Goal: Task Accomplishment & Management: Complete application form

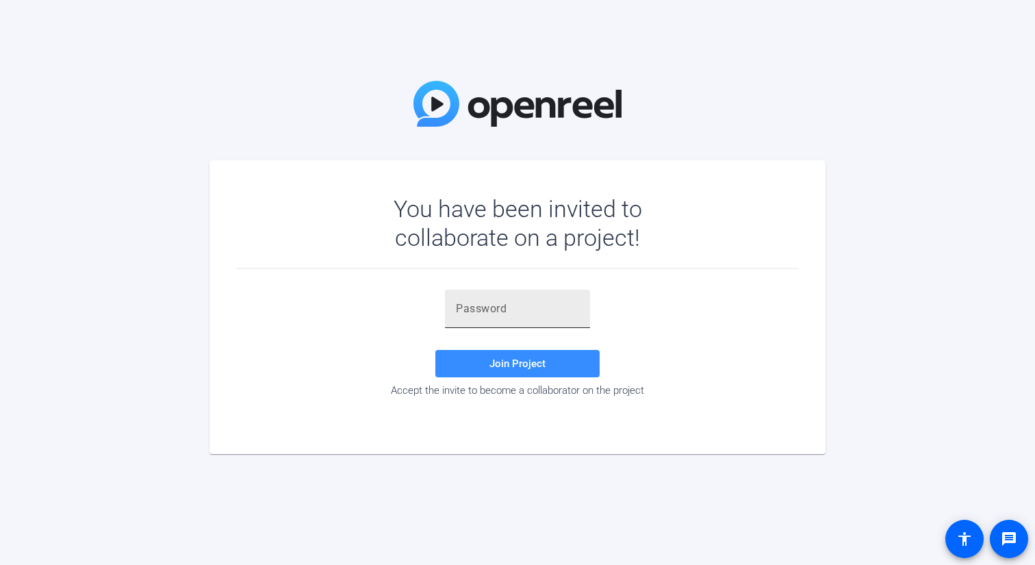
click at [465, 313] on input "text" at bounding box center [517, 309] width 123 height 16
paste input "Cul(sm"
type input "Cul(sm"
click at [518, 364] on span "Join Project" at bounding box center [518, 363] width 56 height 12
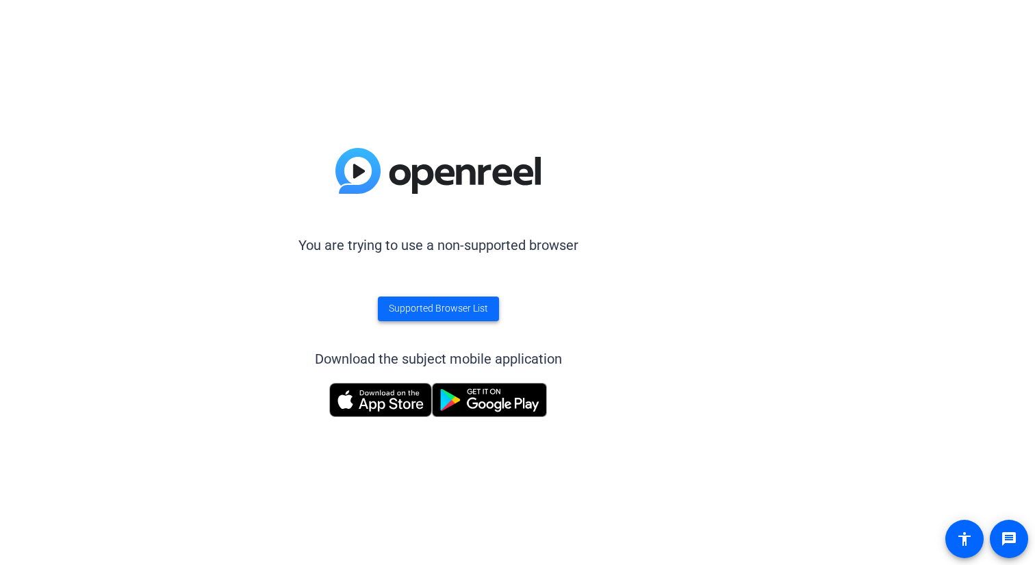
click at [431, 308] on span "Supported Browser List" at bounding box center [438, 308] width 99 height 14
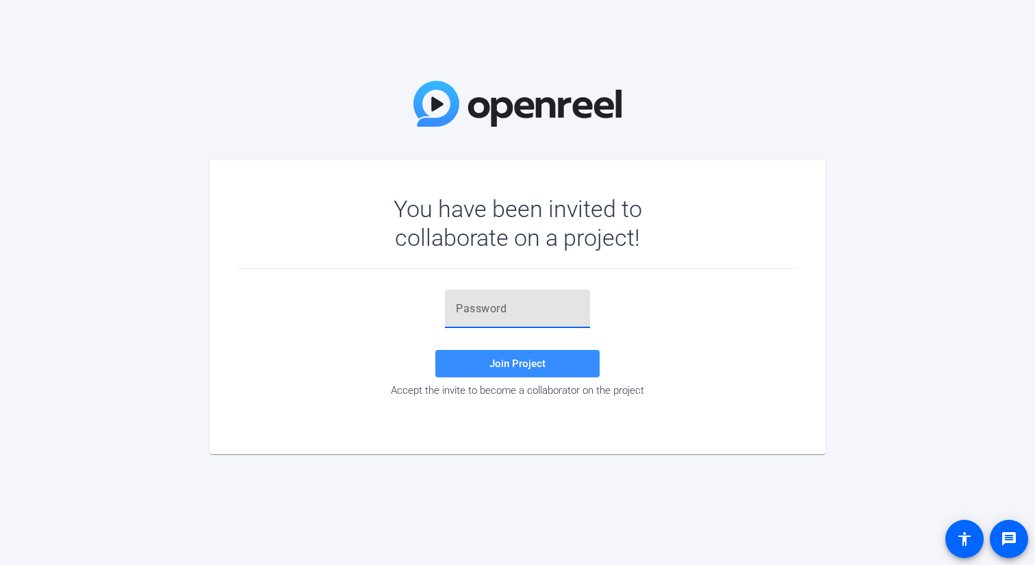
click at [485, 311] on input "text" at bounding box center [517, 309] width 123 height 16
type input "Cul(sm"
click at [522, 365] on span "Join Project" at bounding box center [518, 363] width 56 height 12
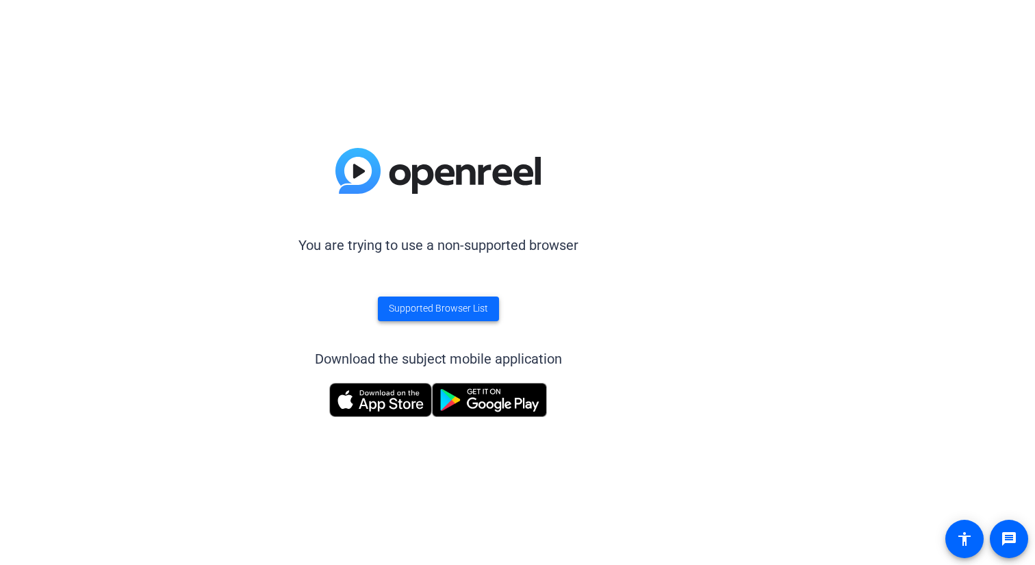
click at [457, 304] on span "Supported Browser List" at bounding box center [438, 308] width 99 height 14
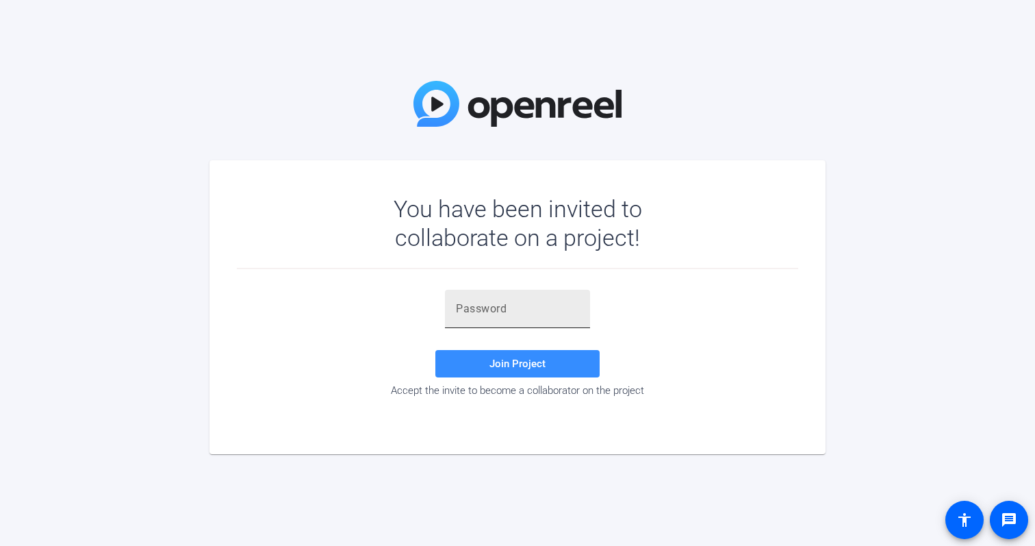
click at [470, 306] on input "text" at bounding box center [517, 309] width 123 height 16
click at [518, 362] on span "Join Project" at bounding box center [518, 363] width 56 height 12
drag, startPoint x: 507, startPoint y: 314, endPoint x: 442, endPoint y: 310, distance: 65.8
click at [442, 311] on div "CUL(sm Invalid token, email or password Join Project Accept the invite to becom…" at bounding box center [517, 343] width 561 height 107
type input "Cul(sm"
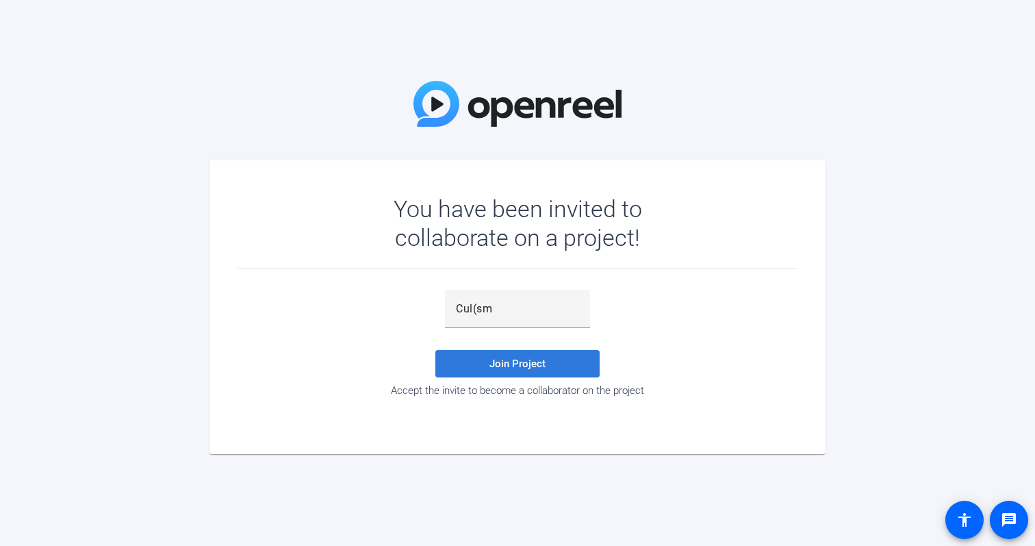
click at [521, 368] on span "Join Project" at bounding box center [518, 363] width 56 height 12
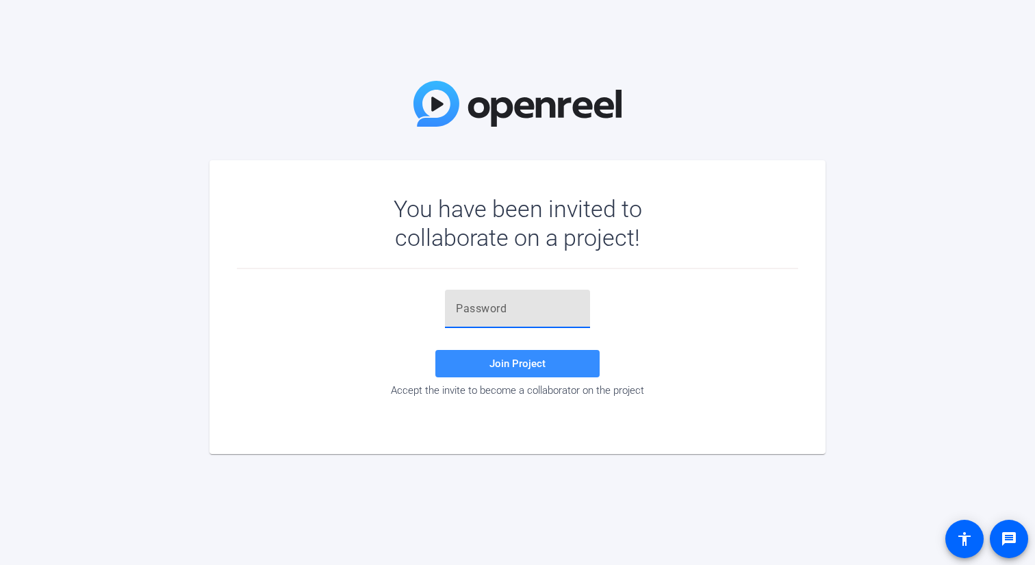
click at [467, 312] on input "text" at bounding box center [517, 309] width 123 height 16
paste input "Cul(sm"
type input "Cul(sm"
click at [518, 359] on span "Join Project" at bounding box center [518, 363] width 56 height 12
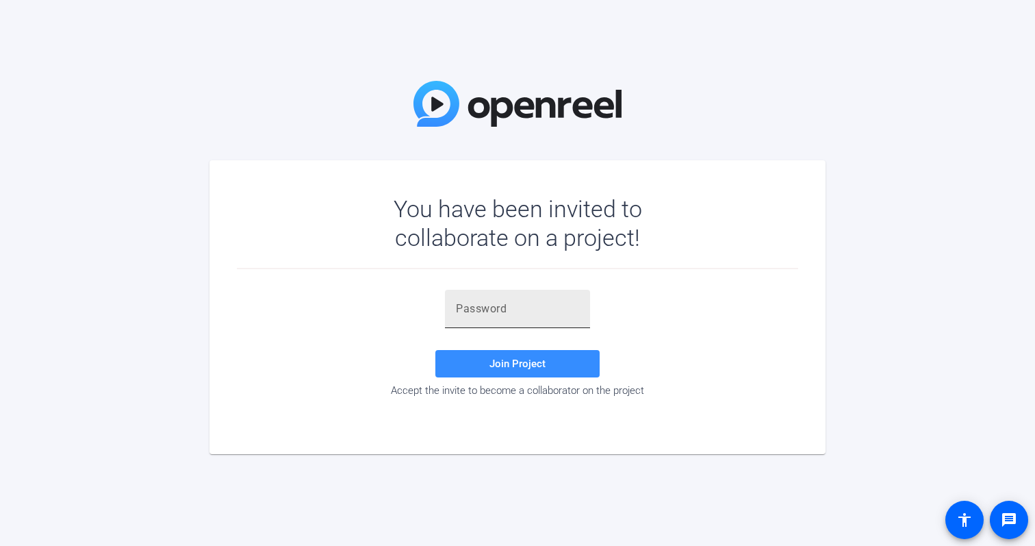
click at [466, 312] on input "text" at bounding box center [517, 309] width 123 height 16
type input "Cul(sm"
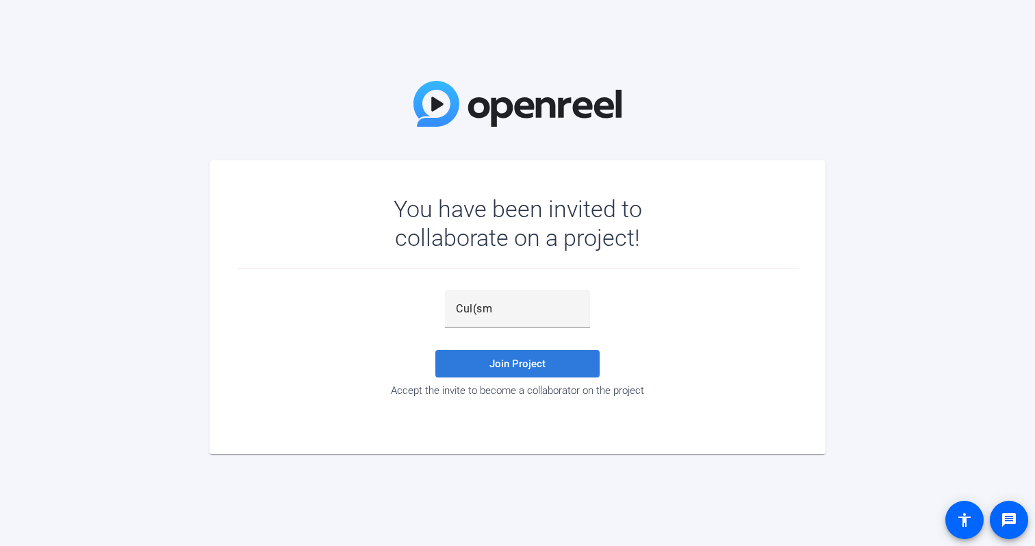
click at [499, 368] on span "Join Project" at bounding box center [518, 363] width 56 height 12
